Goal: Book appointment/travel/reservation

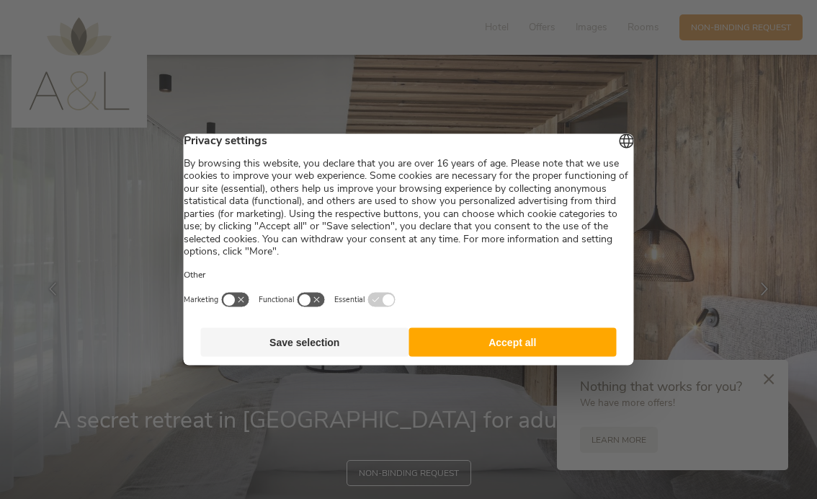
click at [514, 348] on font "Accept all" at bounding box center [512, 342] width 48 height 12
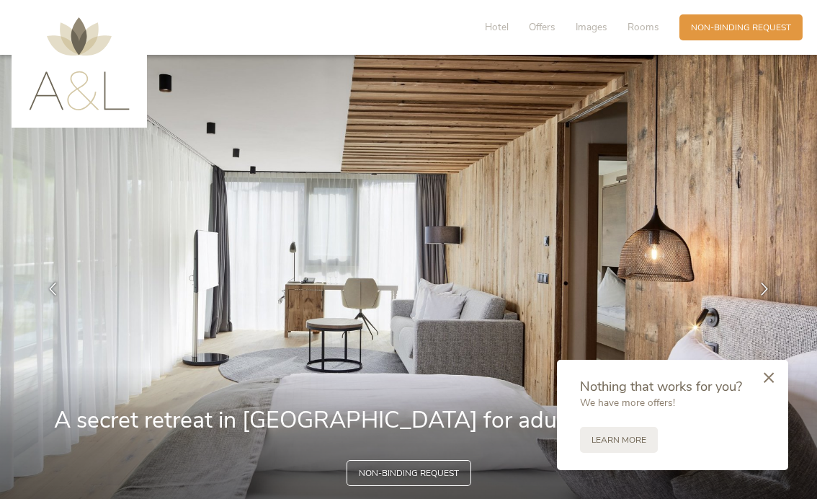
click at [769, 375] on icon at bounding box center [769, 377] width 10 height 11
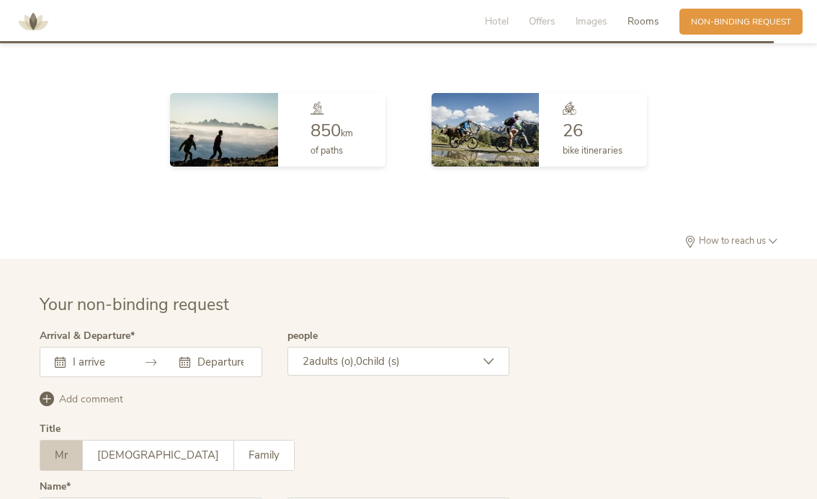
scroll to position [3455, 0]
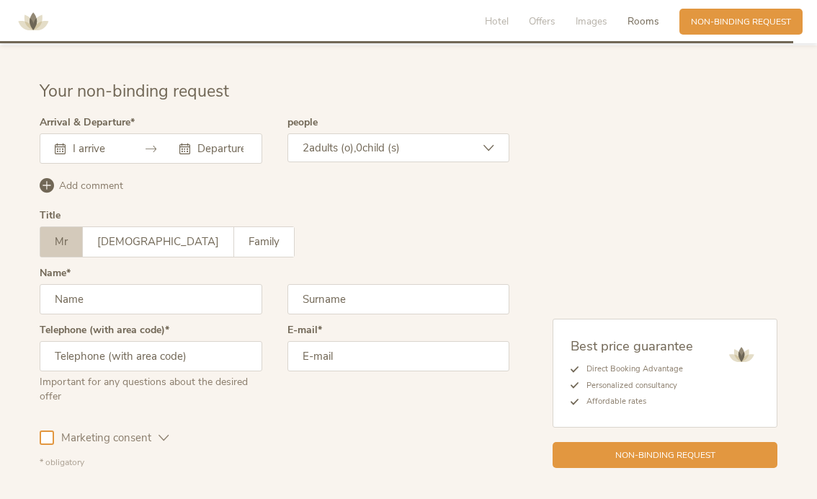
click at [357, 159] on div "2 adults (o), 0 child (s)" at bounding box center [398, 147] width 223 height 29
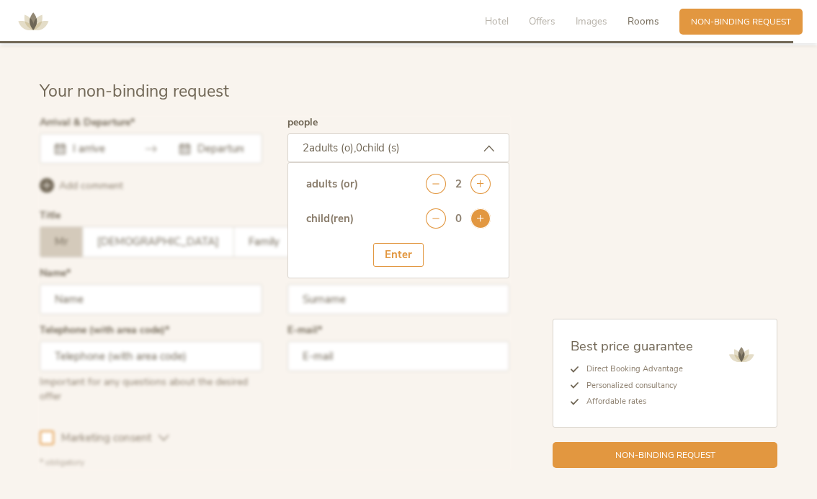
click at [478, 228] on icon at bounding box center [480, 218] width 20 height 20
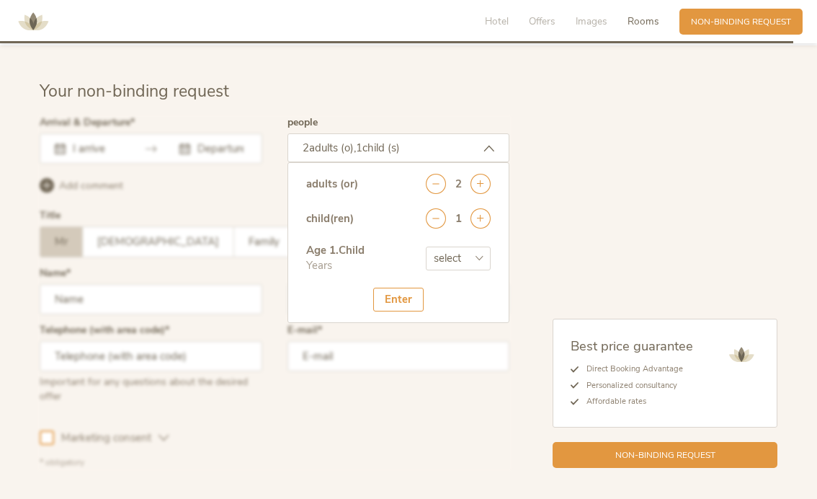
click at [475, 270] on select "select 0 1 2 3 4 5 6 7 8 9 10 11 12 13 14 15 16 17" at bounding box center [458, 258] width 65 height 24
select select "2"
click at [406, 306] on font "Enter" at bounding box center [398, 299] width 27 height 14
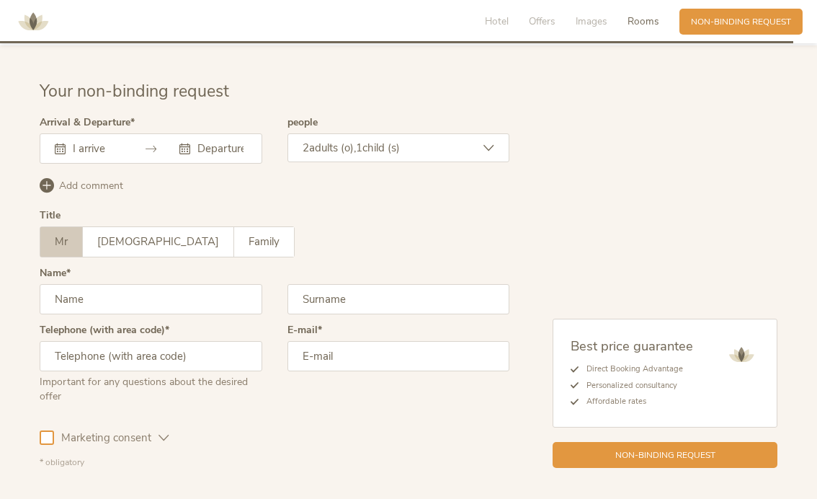
click at [71, 156] on input "text" at bounding box center [95, 148] width 53 height 14
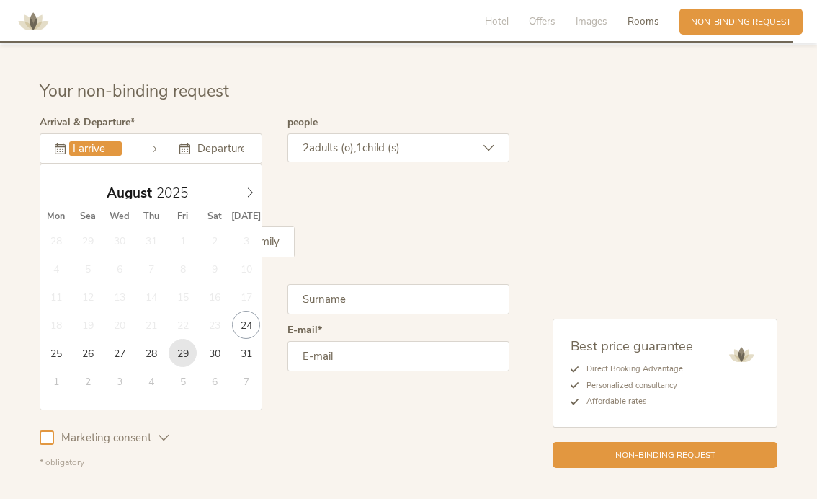
type input "[DATE]"
click at [246, 197] on icon at bounding box center [250, 192] width 10 height 10
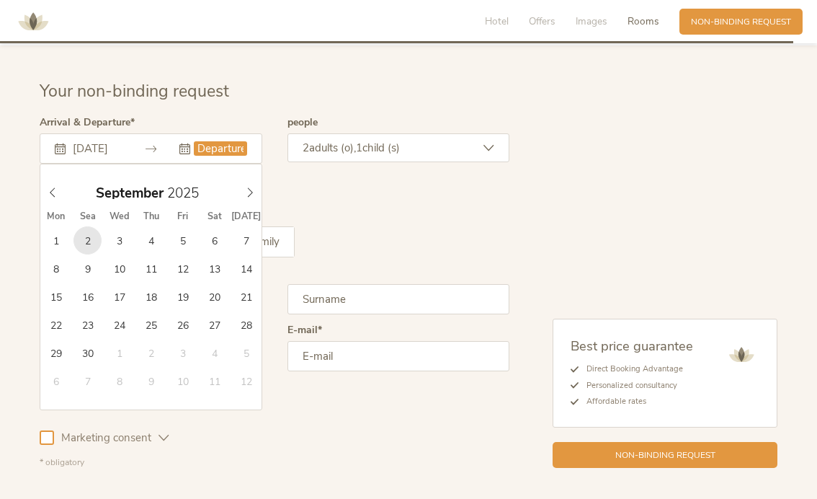
type input "[DATE]"
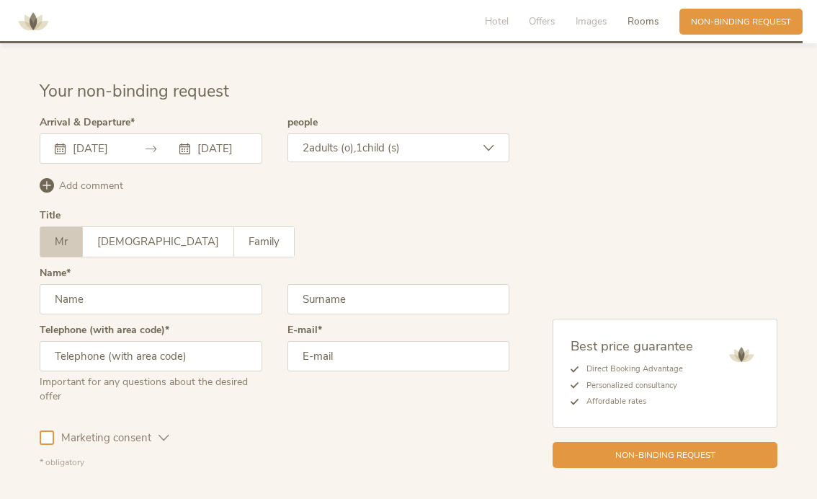
scroll to position [3530, 0]
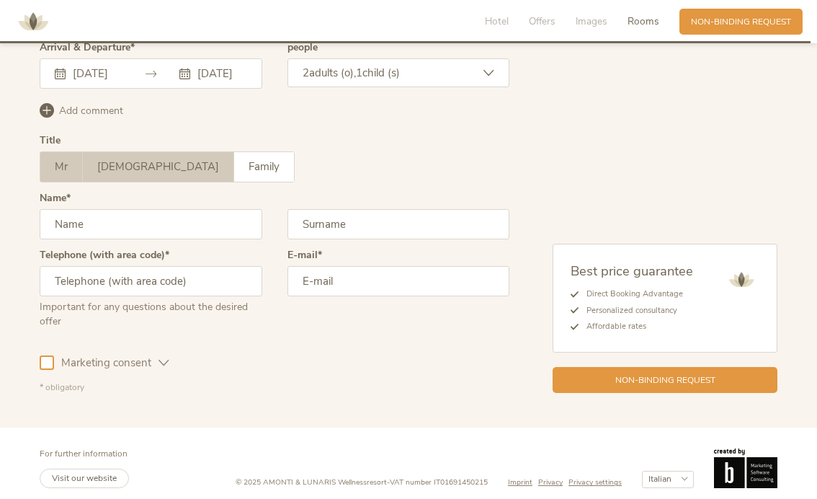
click at [115, 174] on font "[DEMOGRAPHIC_DATA]" at bounding box center [158, 166] width 122 height 14
click at [207, 239] on input "text" at bounding box center [151, 224] width 223 height 30
type input "[PERSON_NAME]"
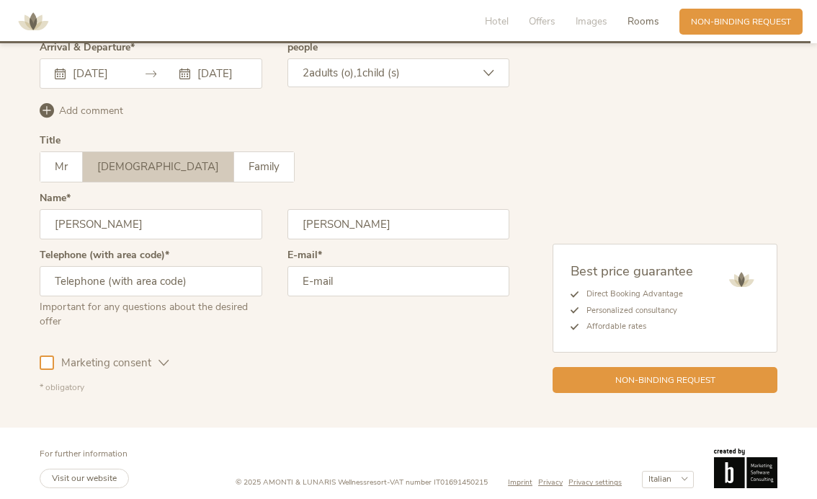
click at [169, 296] on input "text" at bounding box center [151, 281] width 223 height 30
click at [336, 339] on div "E-mail" at bounding box center [398, 294] width 223 height 89
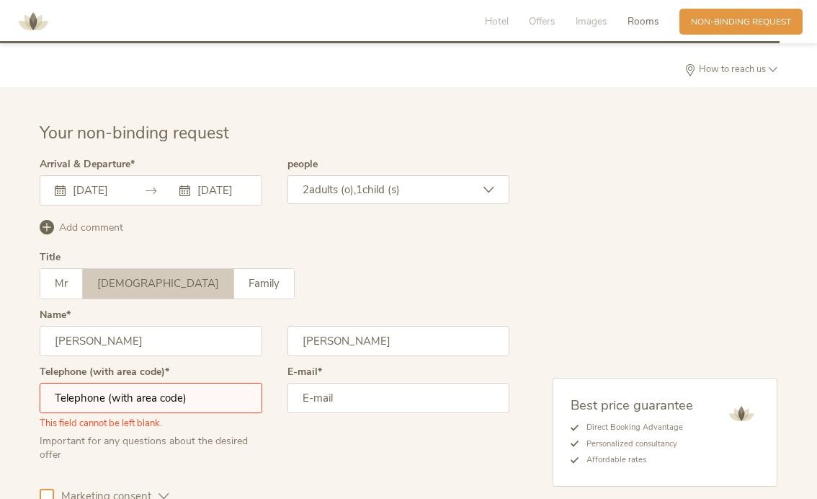
scroll to position [3576, 0]
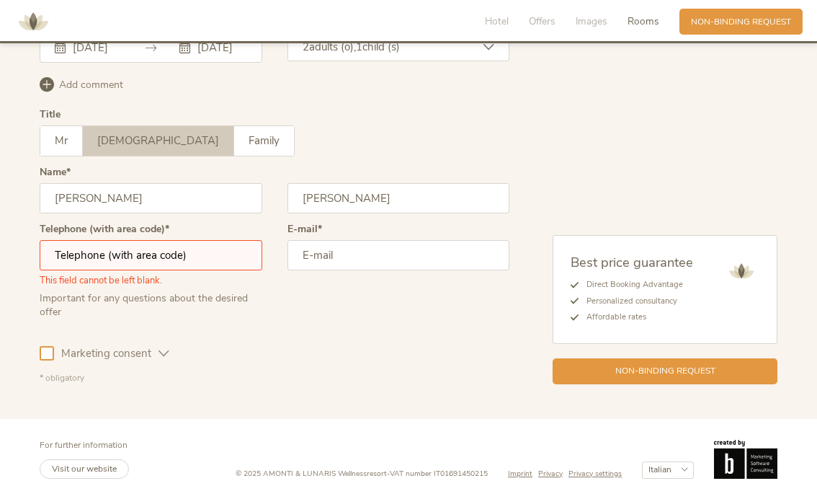
click at [114, 254] on input "text" at bounding box center [151, 255] width 223 height 30
type input "[PHONE_NUMBER]"
click at [381, 258] on input "email" at bounding box center [398, 255] width 223 height 30
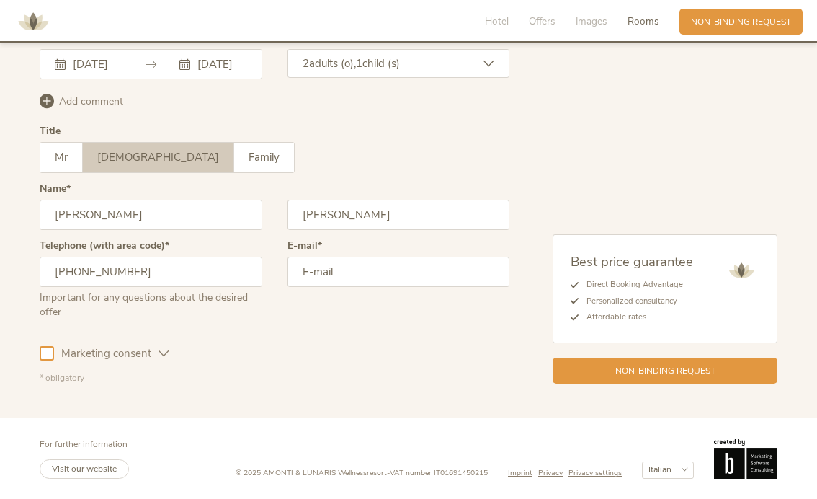
scroll to position [3560, 0]
type input "[EMAIL_ADDRESS][DOMAIN_NAME]"
click at [556, 268] on div "Best price guarantee Direct Booking Advantage Personalized consultancy Affordab…" at bounding box center [665, 288] width 225 height 109
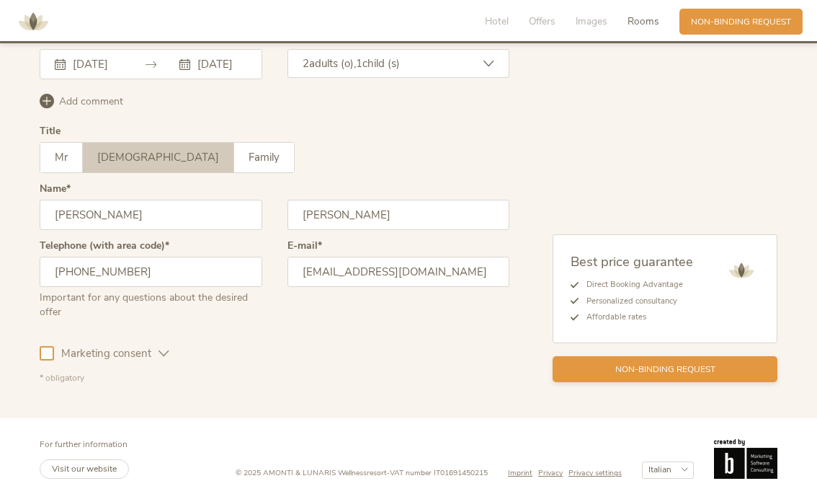
click at [600, 375] on div "Non-binding request" at bounding box center [665, 369] width 225 height 26
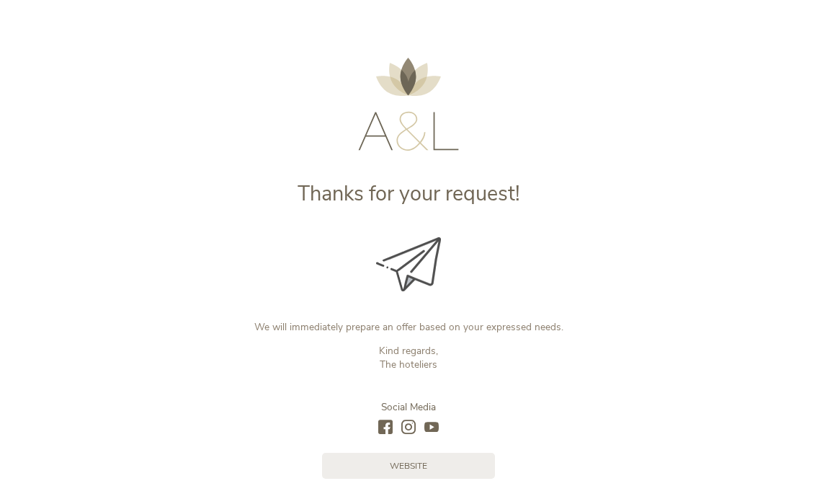
scroll to position [89, 0]
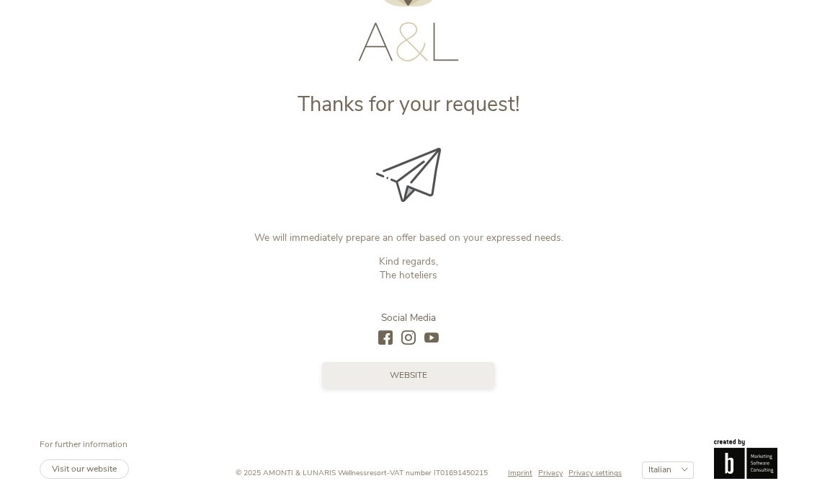
click at [371, 375] on link "website" at bounding box center [408, 375] width 173 height 26
